Goal: Find specific page/section: Find specific page/section

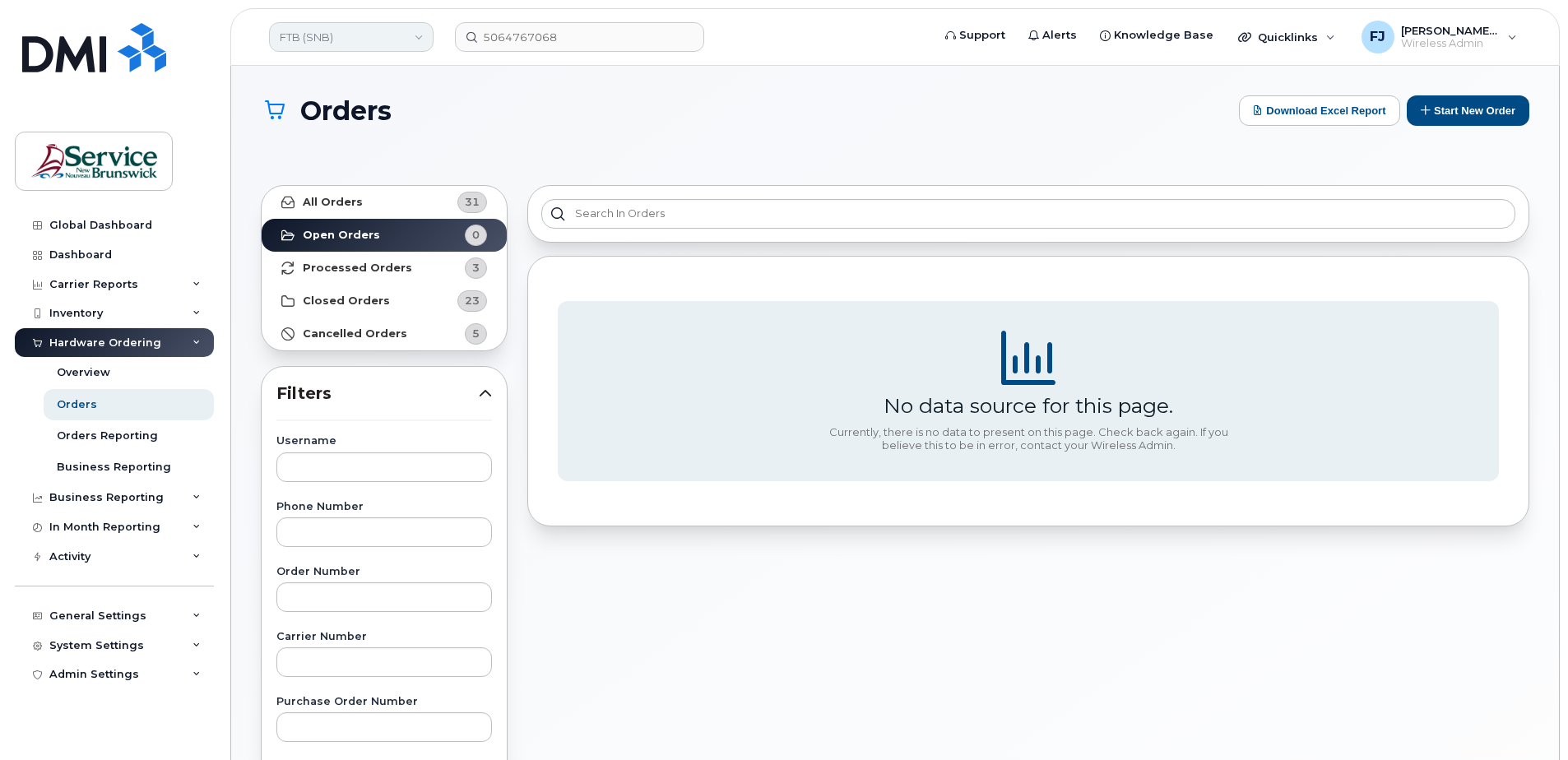
drag, startPoint x: 0, startPoint y: 0, endPoint x: 339, endPoint y: 34, distance: 340.7
click at [339, 34] on link "FTB (SNB)" at bounding box center [351, 36] width 165 height 29
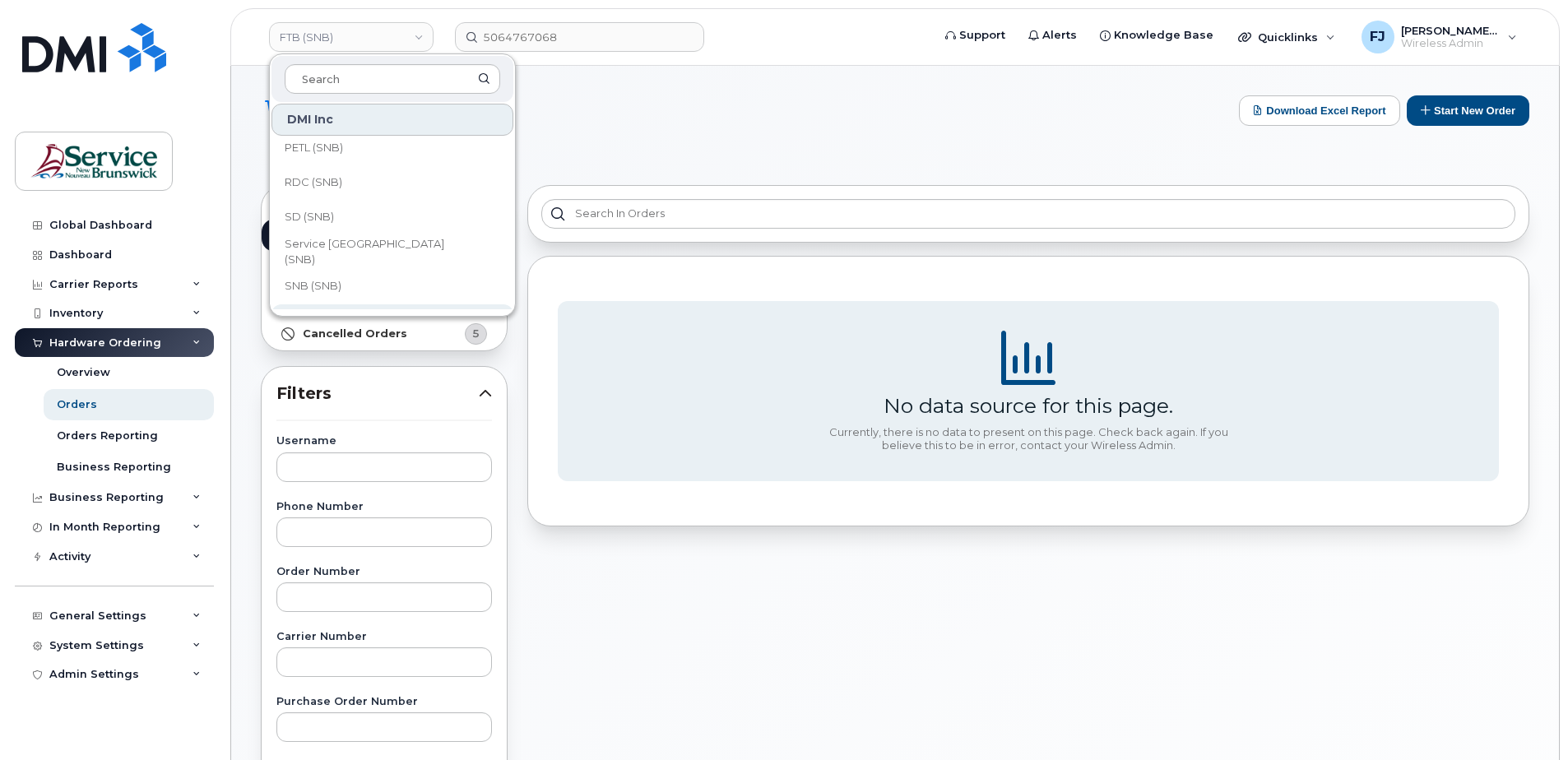
scroll to position [797, 0]
click at [303, 144] on link "SD (SNB)" at bounding box center [392, 153] width 242 height 33
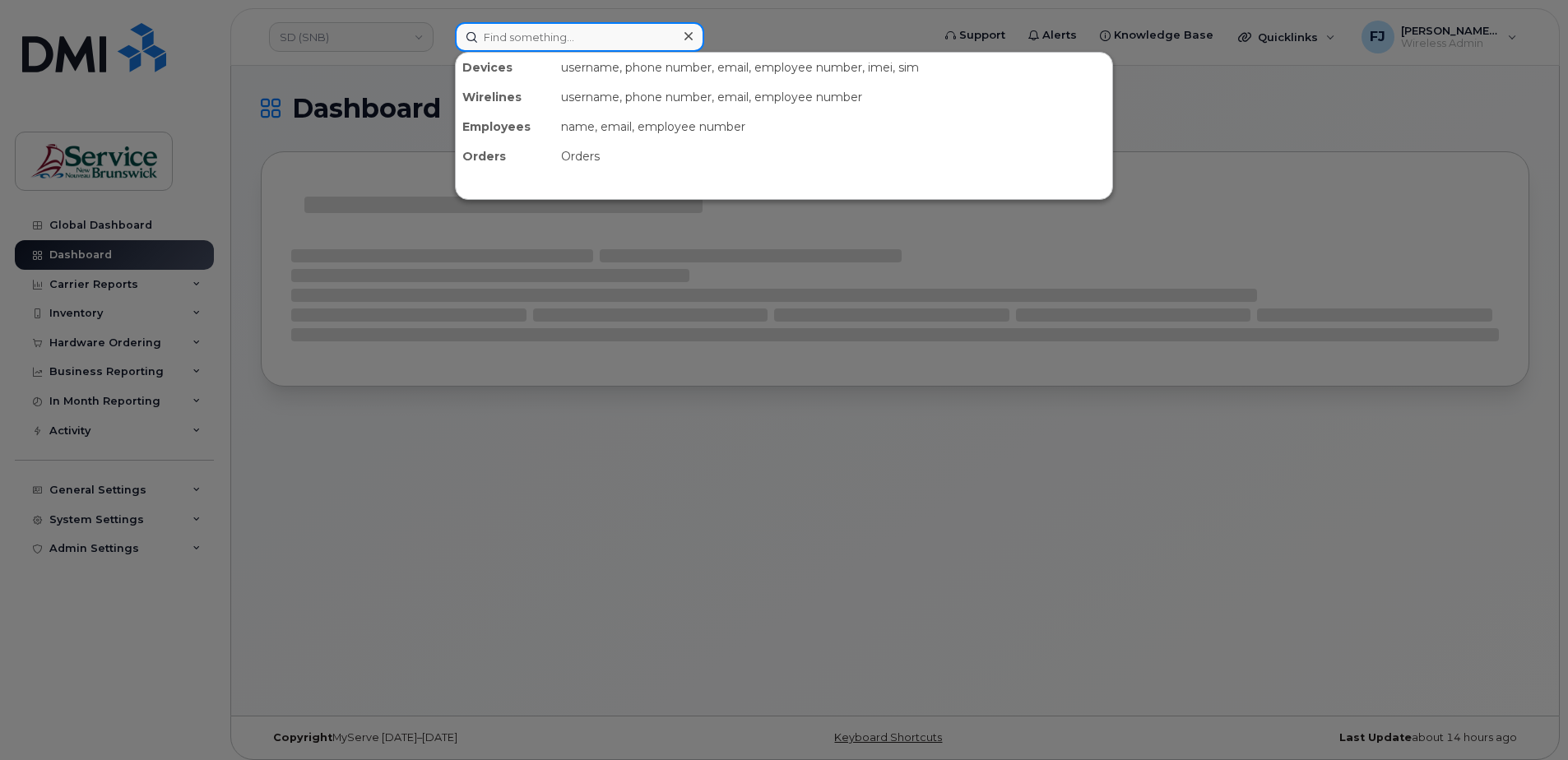
click at [577, 45] on input at bounding box center [580, 36] width 250 height 29
paste input "5068565589"
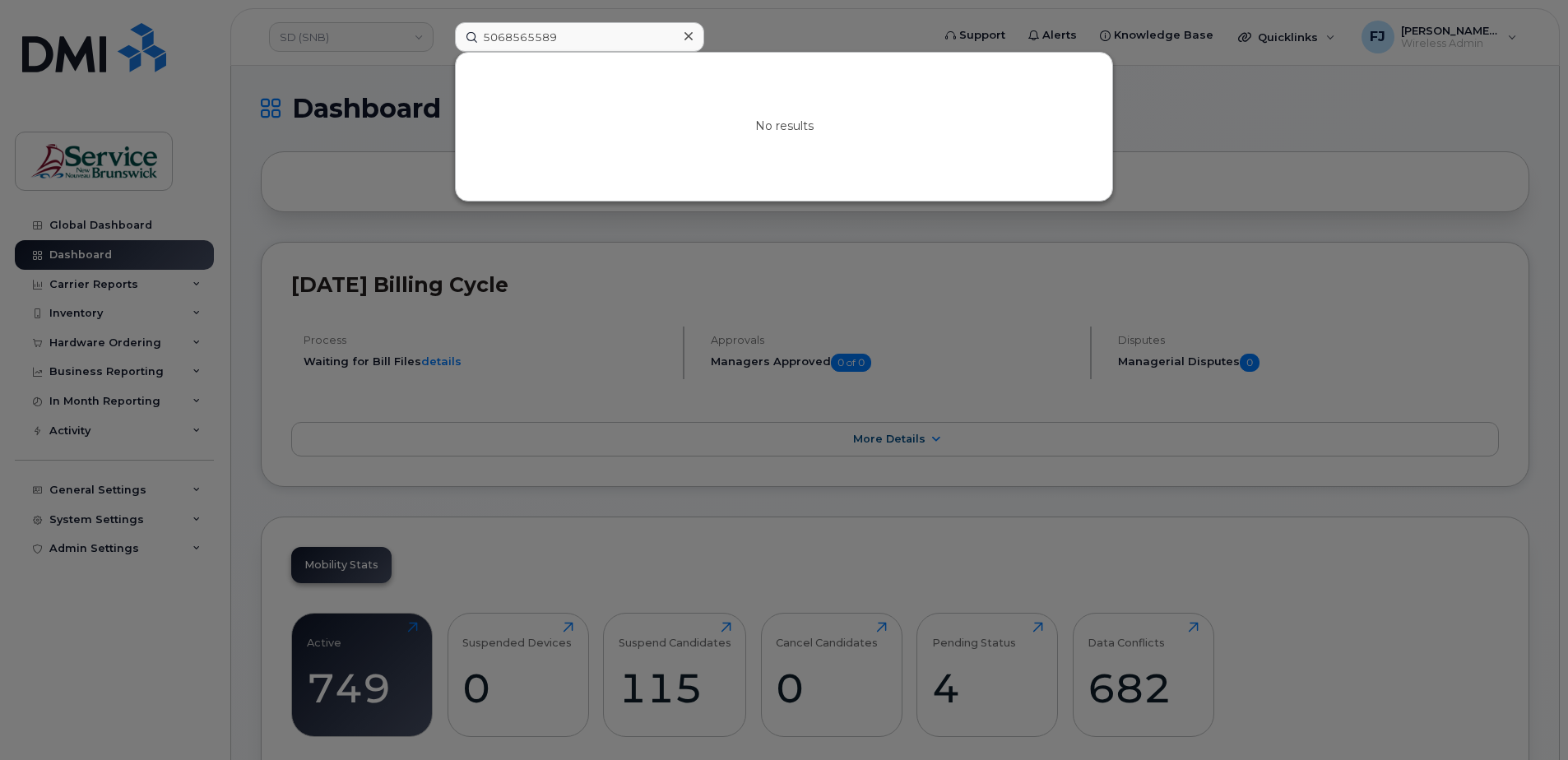
click at [639, 238] on div at bounding box center [784, 380] width 1568 height 760
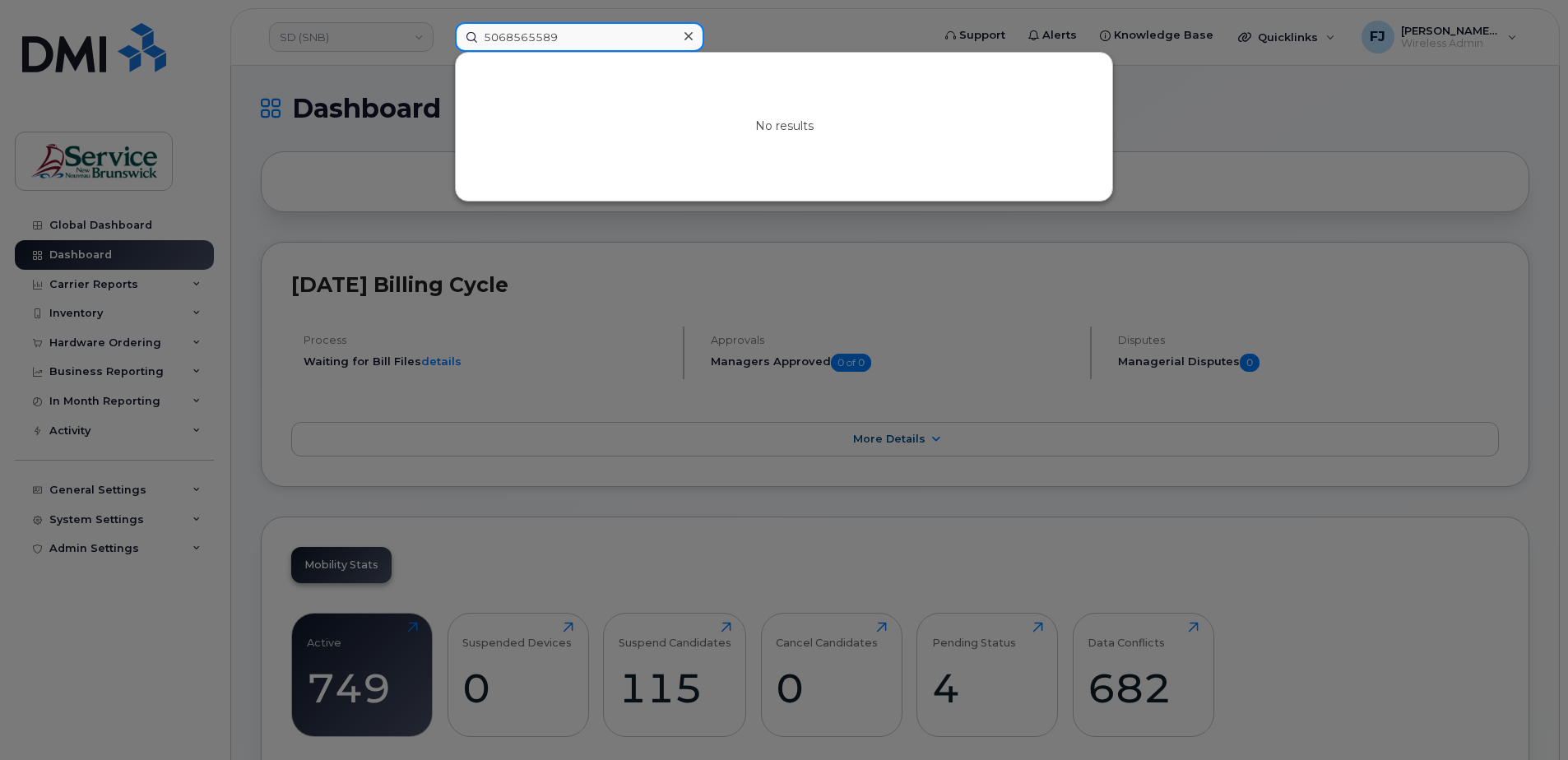
click at [559, 51] on input "5068565589" at bounding box center [580, 36] width 250 height 29
paste input "5064442338"
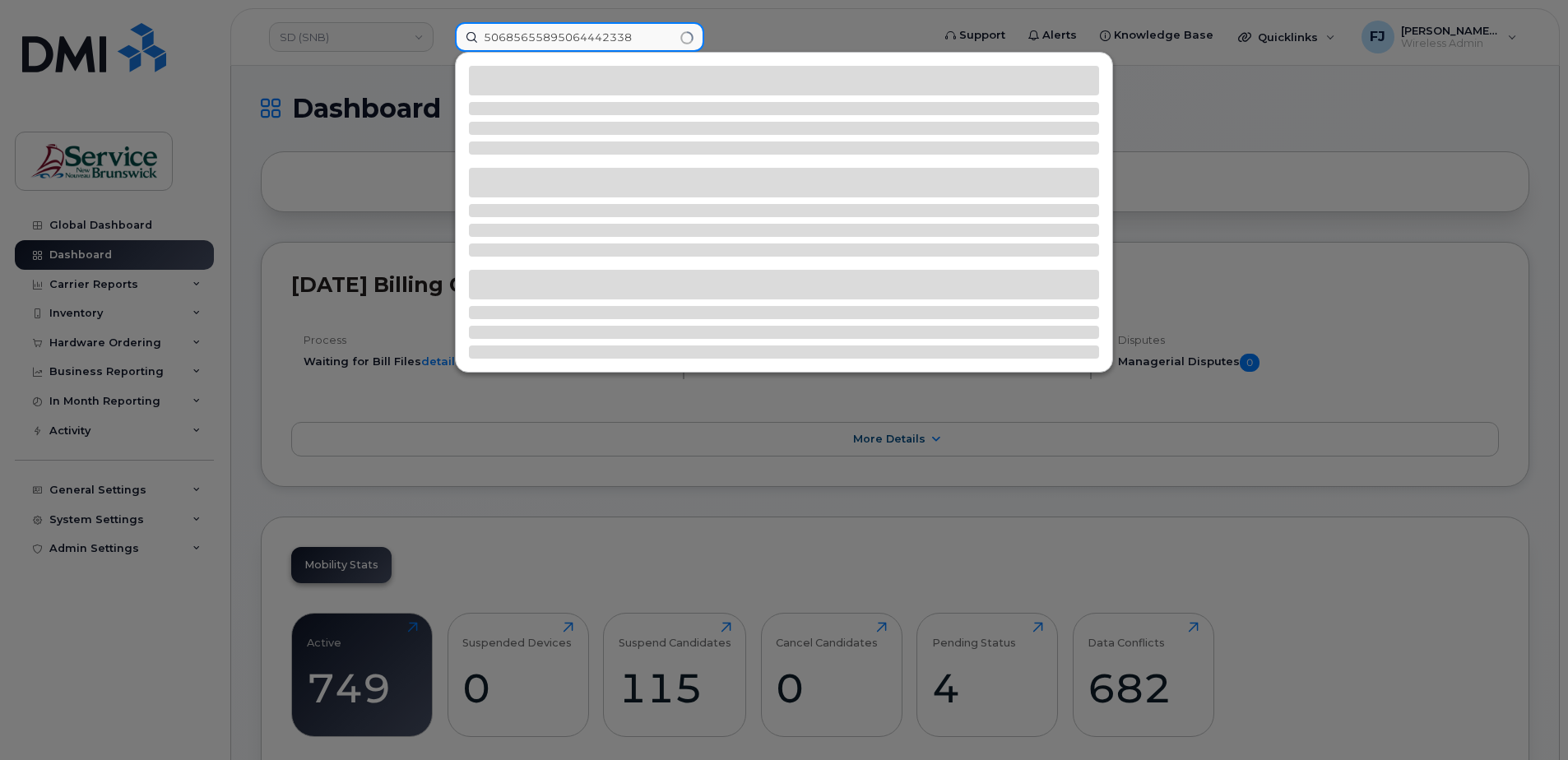
drag, startPoint x: 645, startPoint y: 33, endPoint x: 351, endPoint y: 39, distance: 294.1
click at [442, 39] on div "50685655895064442338" at bounding box center [688, 36] width 492 height 29
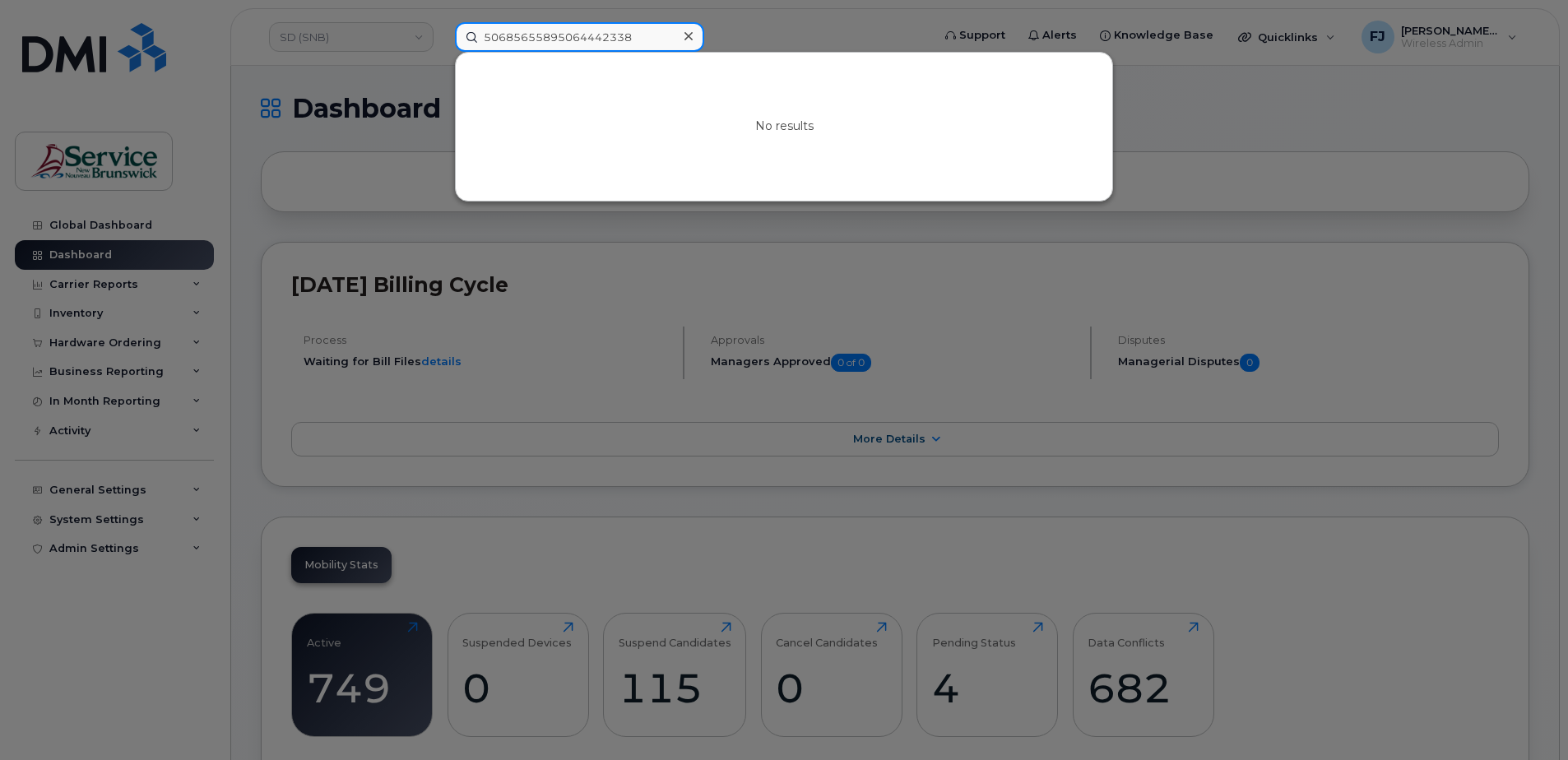
paste input
drag, startPoint x: 587, startPoint y: 34, endPoint x: 408, endPoint y: 39, distance: 179.1
click at [442, 39] on div "5064442338 No results" at bounding box center [688, 36] width 492 height 29
click at [854, 41] on div at bounding box center [784, 380] width 1568 height 760
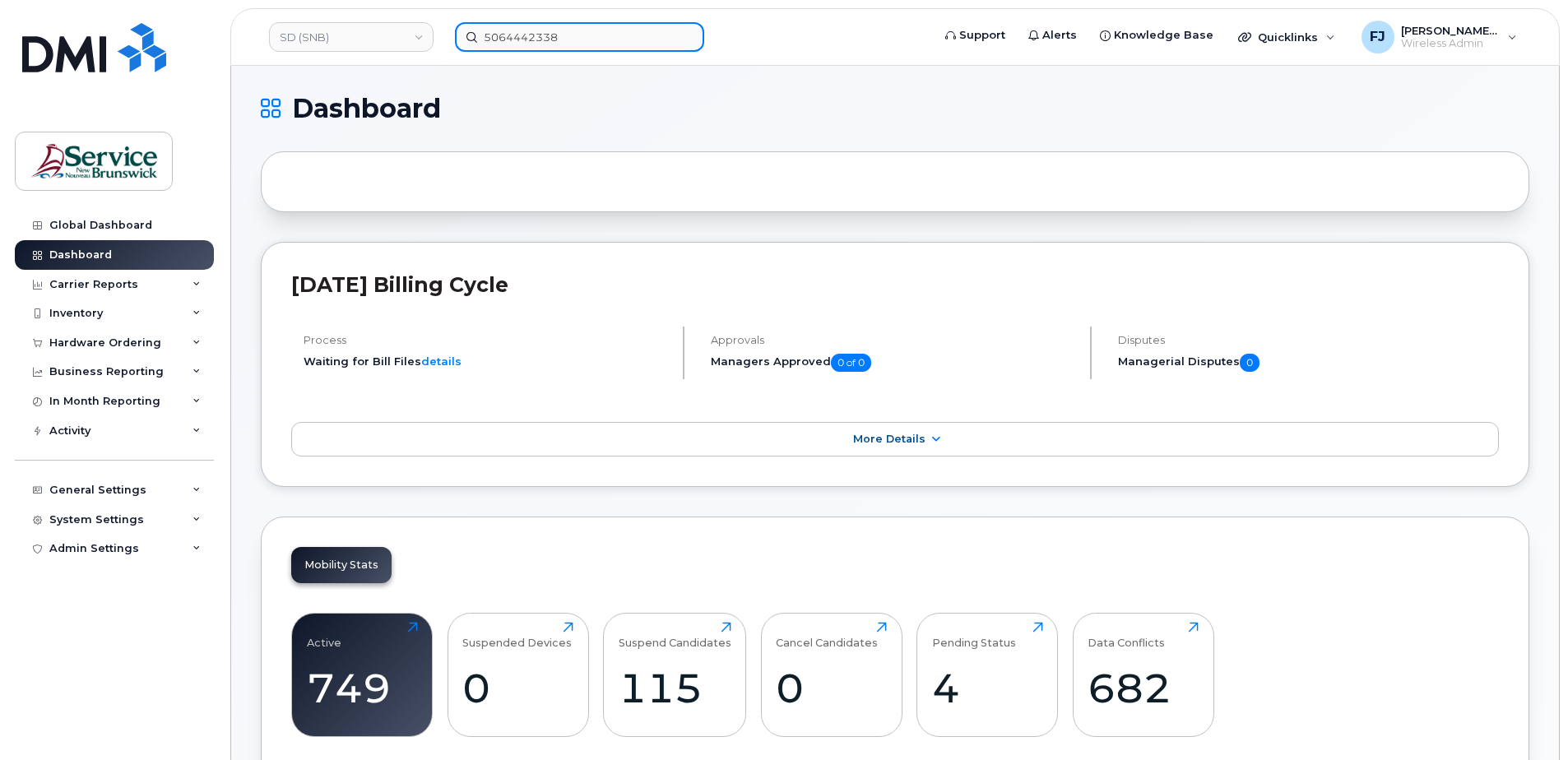
click at [513, 23] on input "5064442338" at bounding box center [580, 36] width 250 height 29
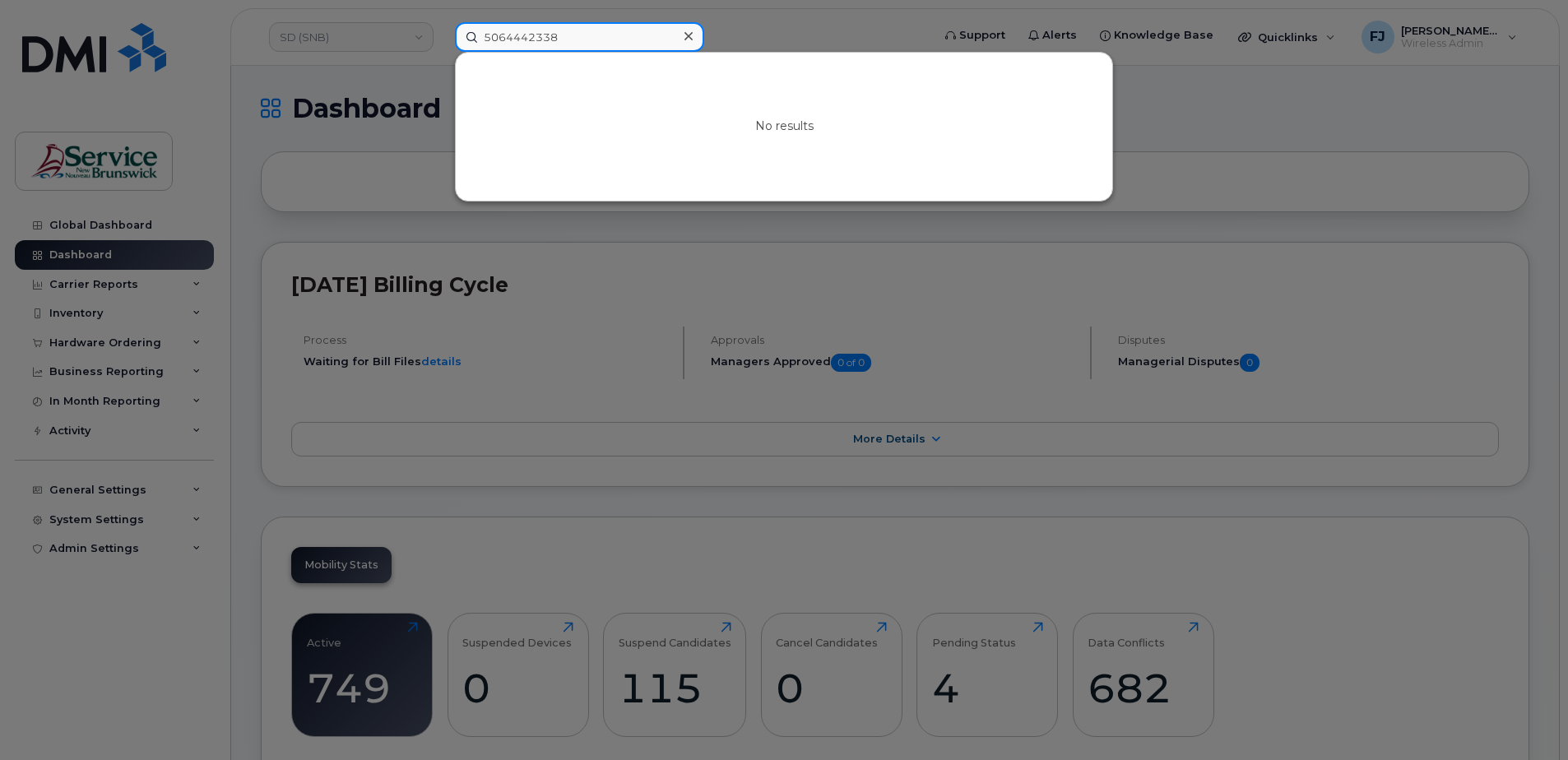
click at [536, 30] on input "5064442338" at bounding box center [580, 36] width 250 height 29
paste input "71793"
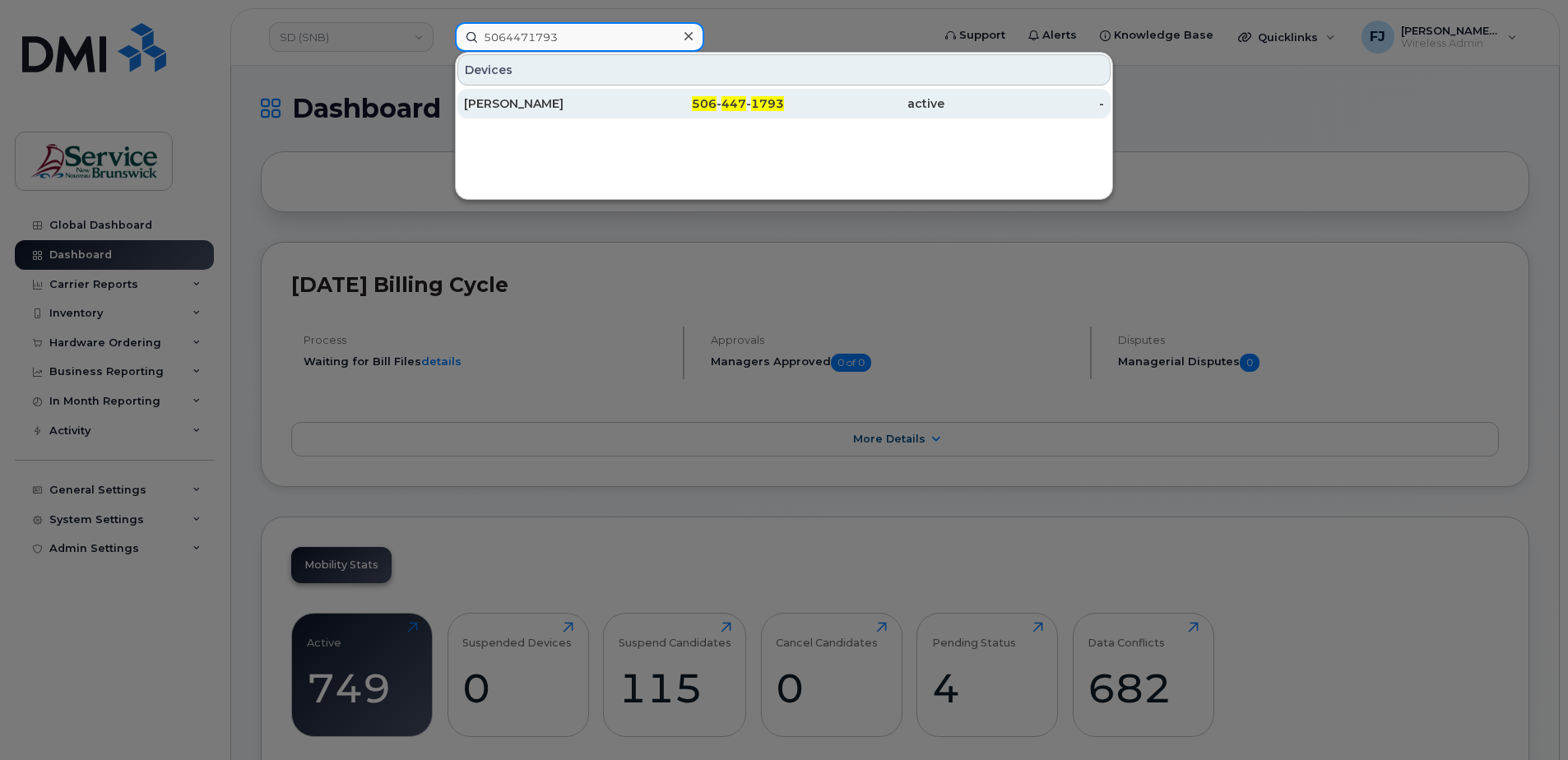
type input "5064471793"
click at [579, 104] on div "Sarah Doucet" at bounding box center [544, 104] width 160 height 17
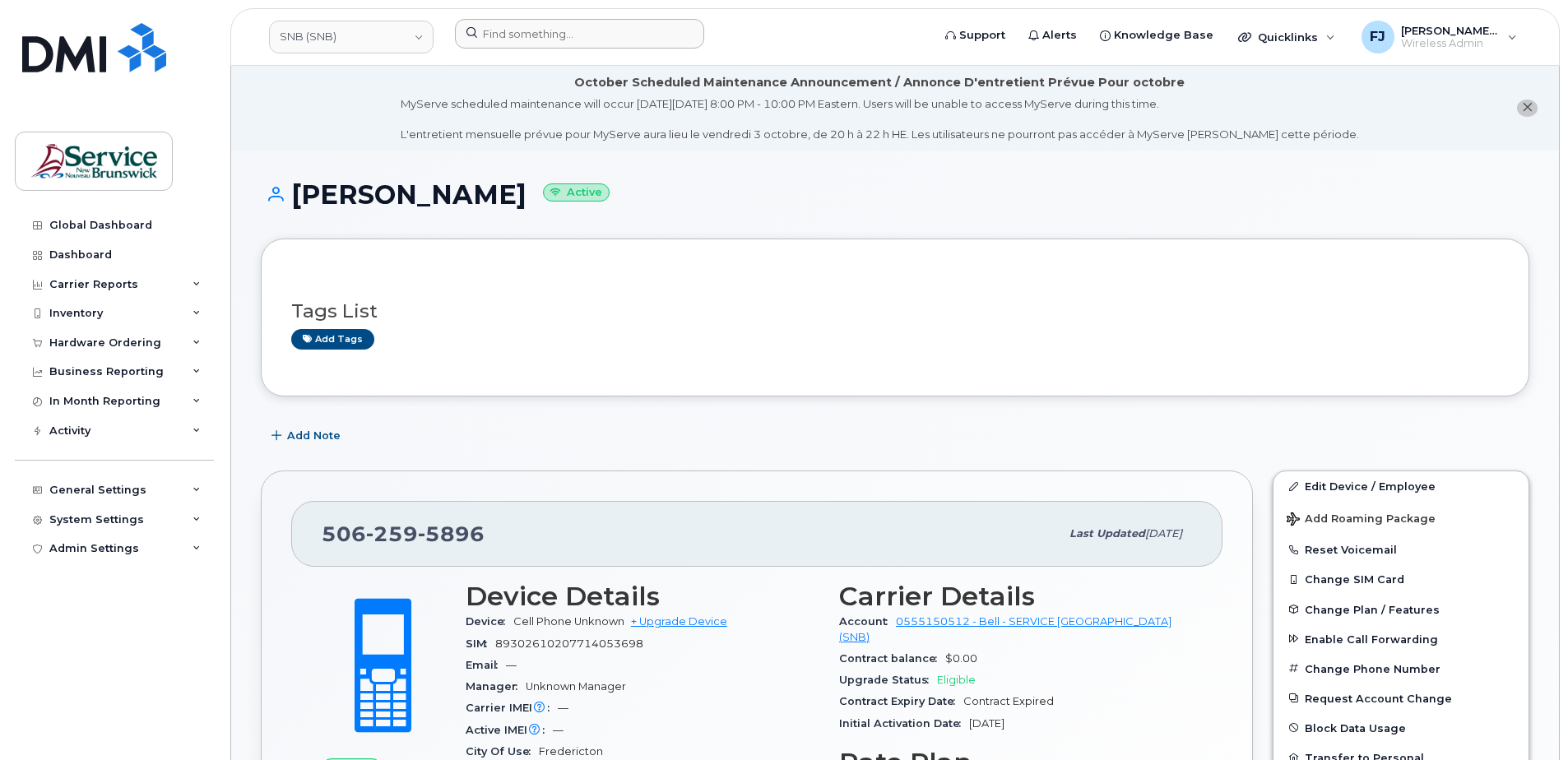
scroll to position [247, 0]
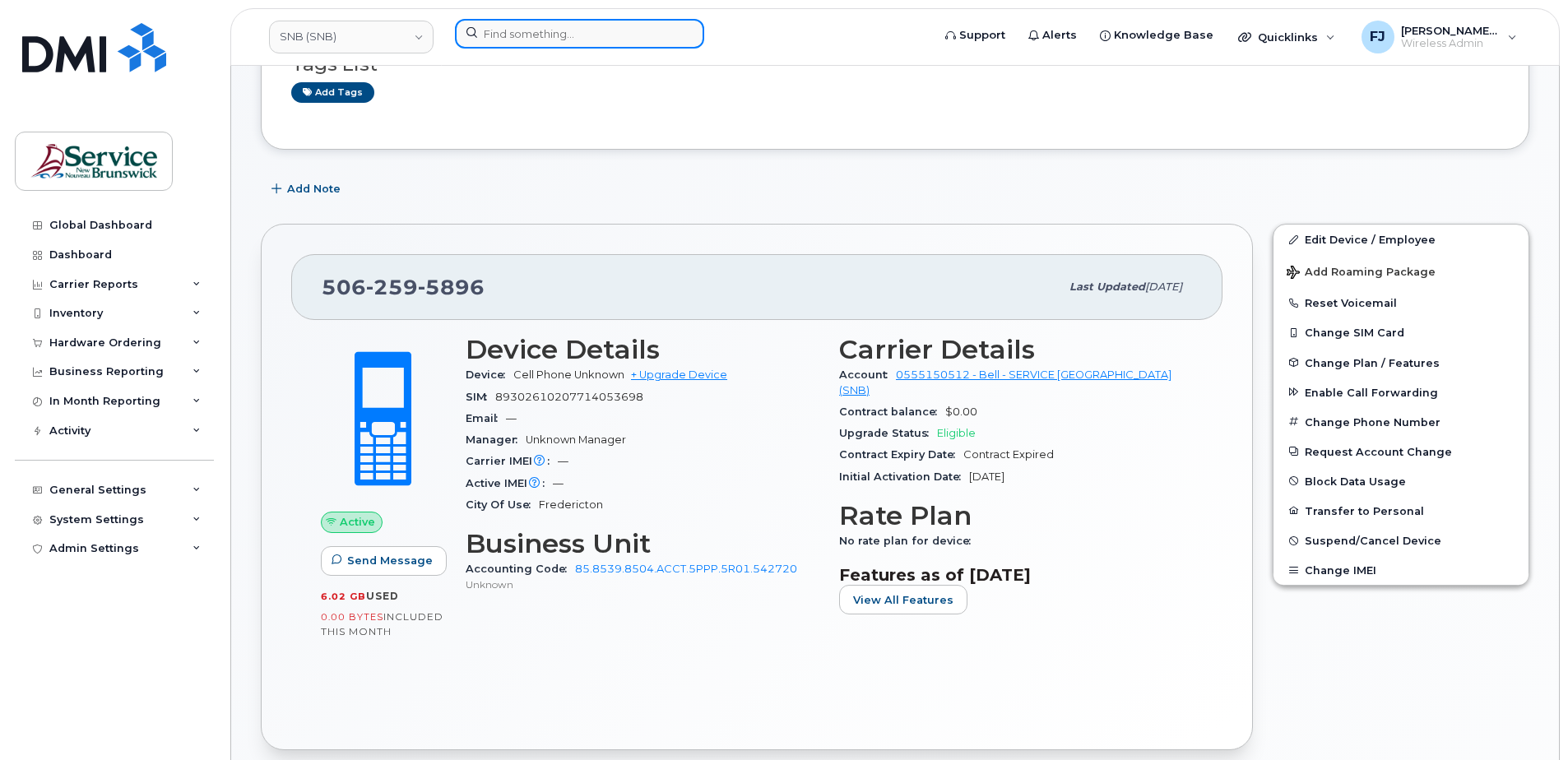
click at [535, 39] on input at bounding box center [580, 34] width 250 height 29
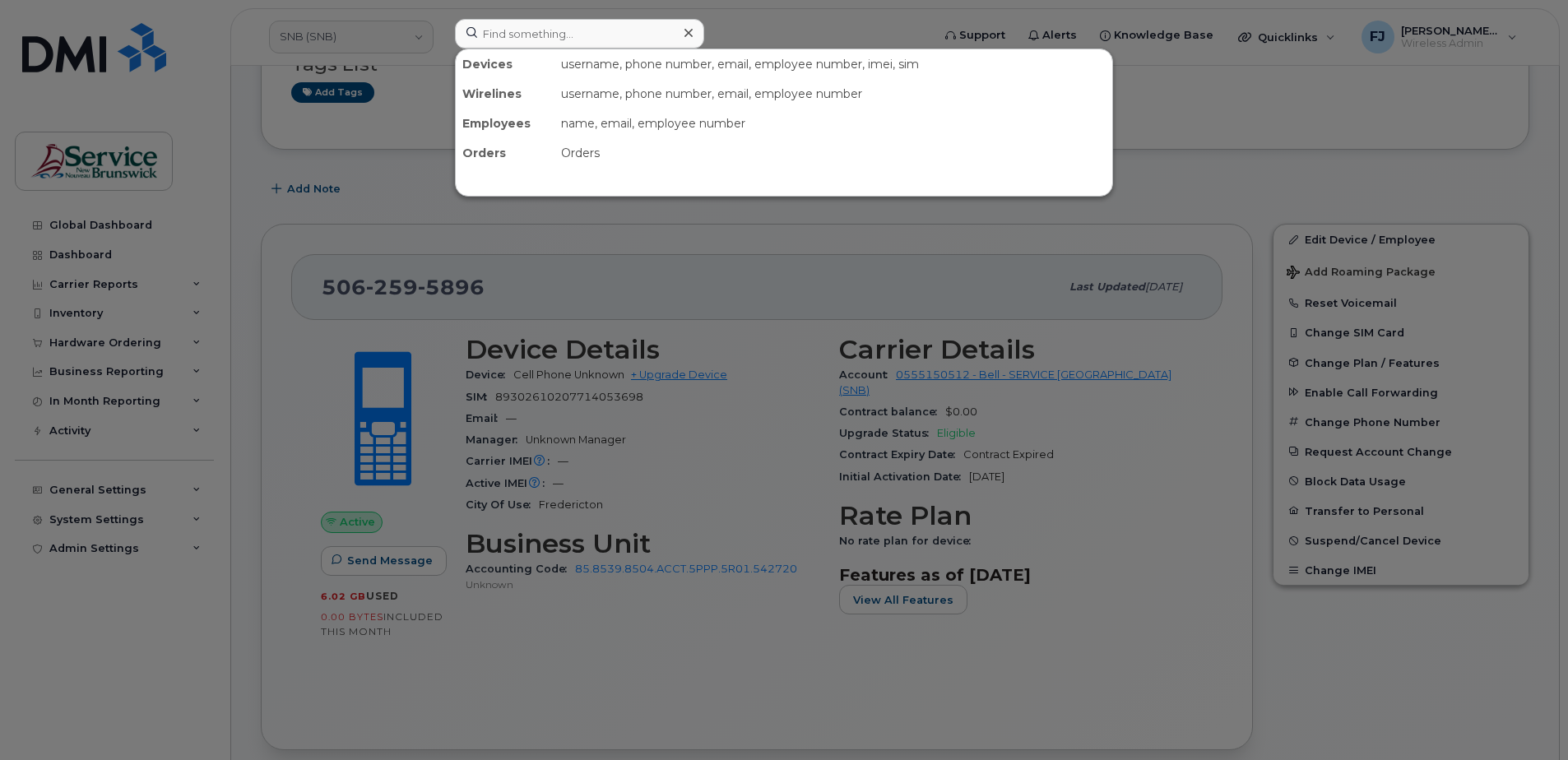
click at [366, 42] on div at bounding box center [784, 380] width 1568 height 760
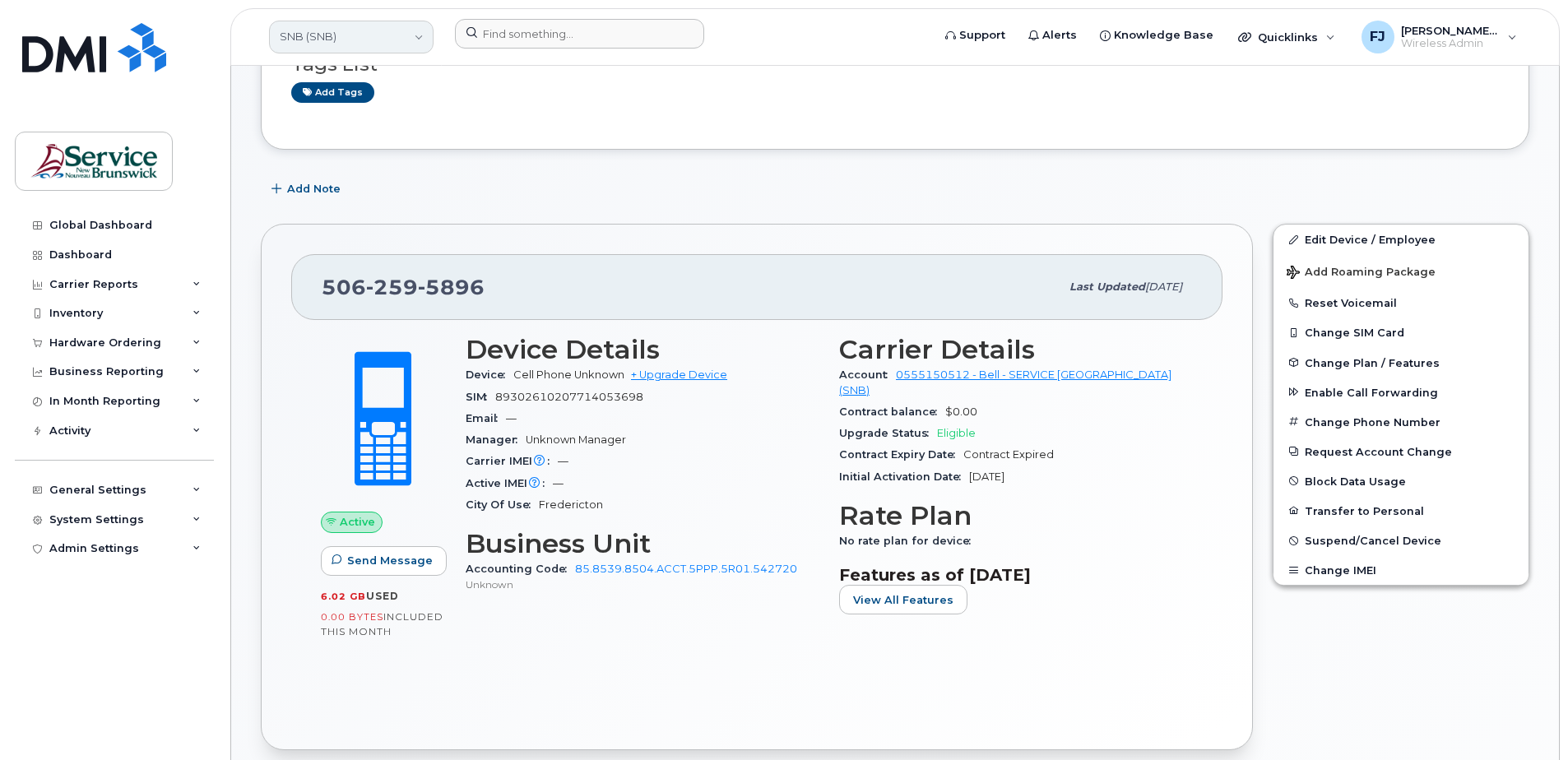
click at [360, 39] on link "SNB (SNB)" at bounding box center [351, 36] width 165 height 33
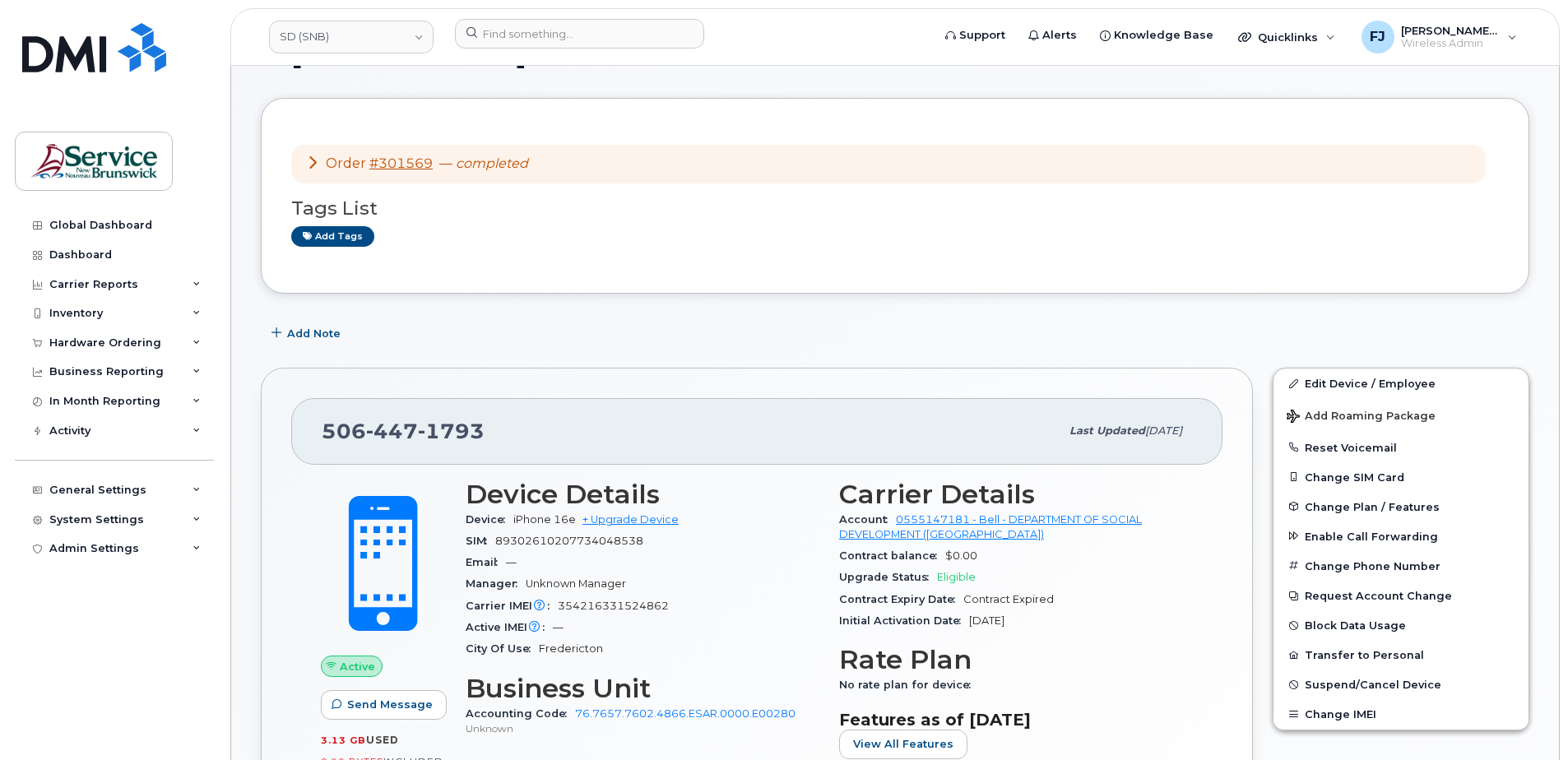
scroll to position [82, 0]
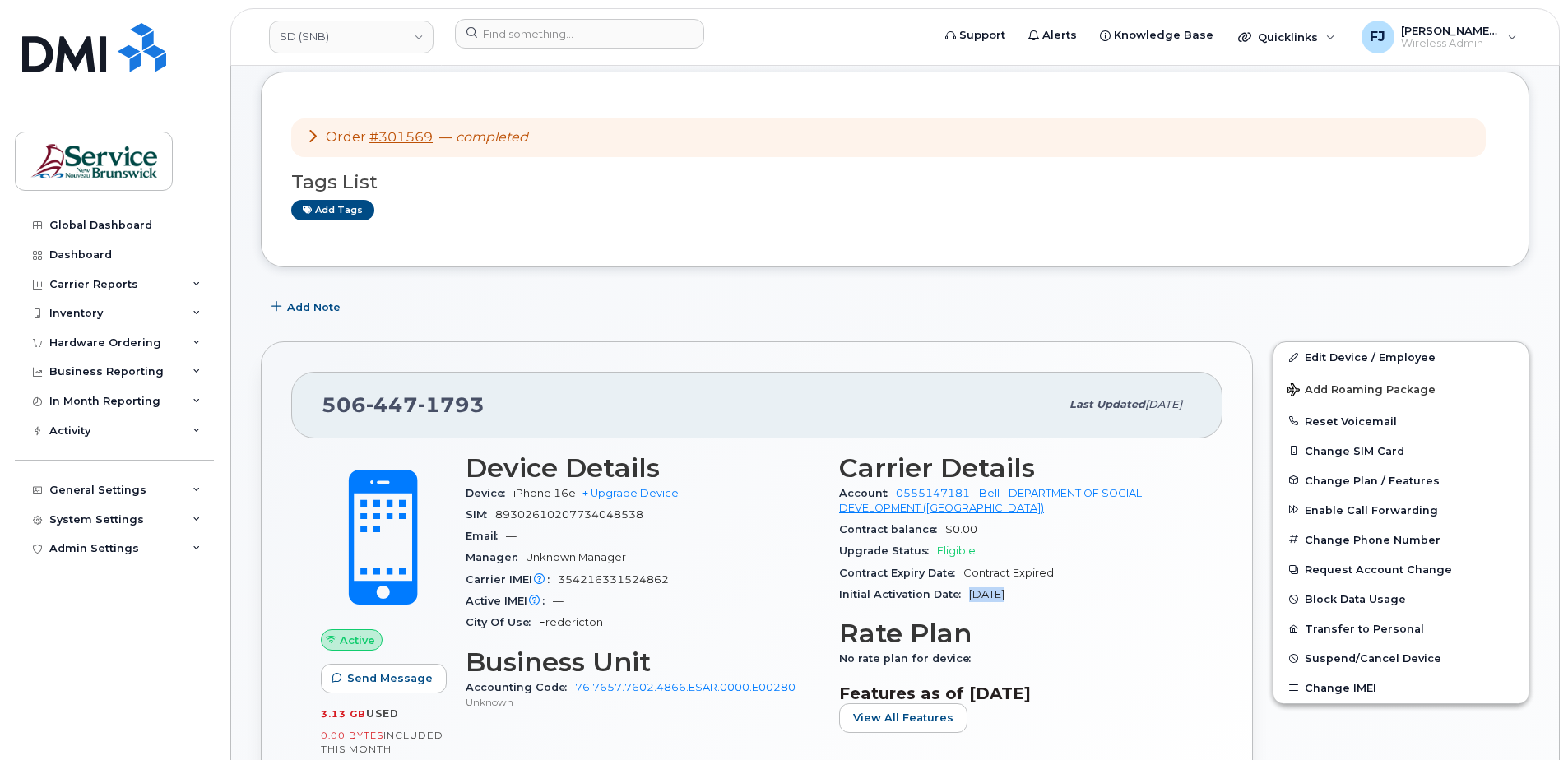
drag, startPoint x: 966, startPoint y: 594, endPoint x: 1005, endPoint y: 595, distance: 39.0
click at [1005, 595] on div "Initial Activation Date [DATE]" at bounding box center [1016, 594] width 354 height 21
